Goal: Book appointment/travel/reservation

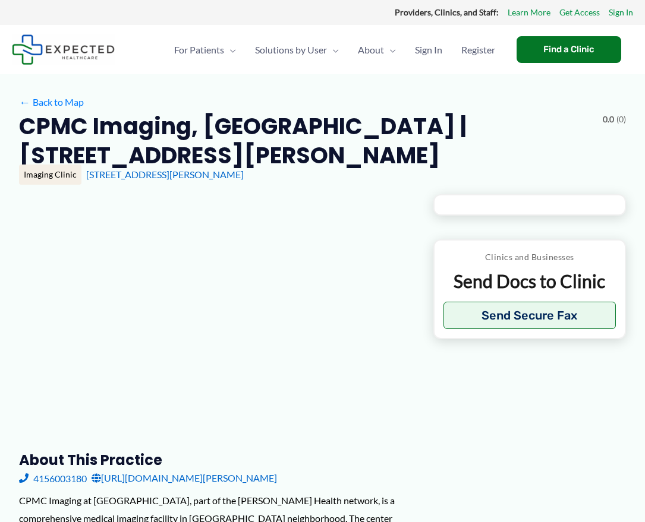
type input "**********"
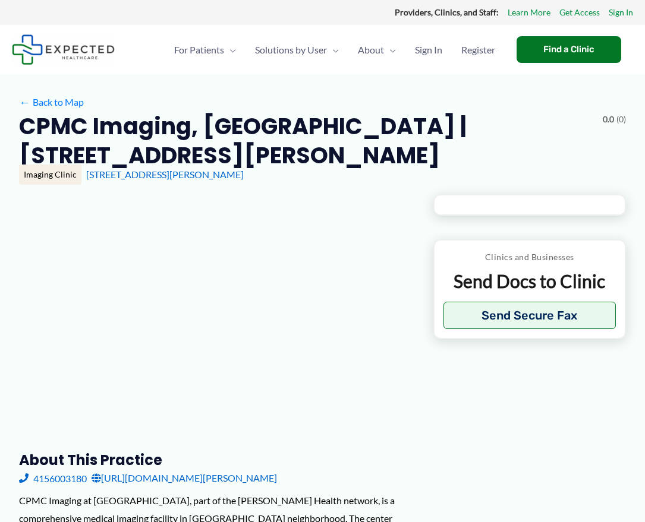
type input "**********"
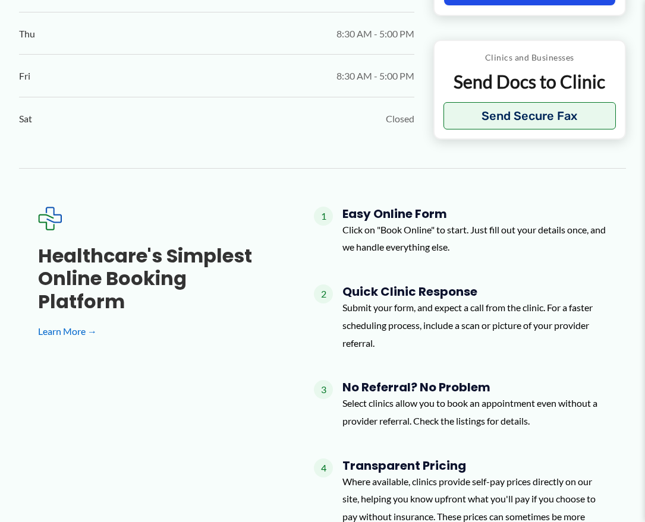
scroll to position [594, 0]
